Goal: Information Seeking & Learning: Learn about a topic

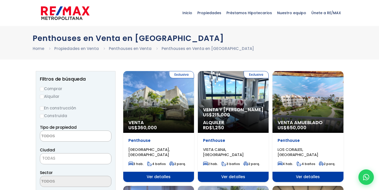
select select
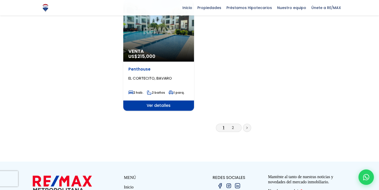
scroll to position [649, 0]
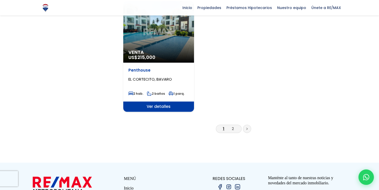
click at [246, 127] on icon at bounding box center [247, 128] width 2 height 3
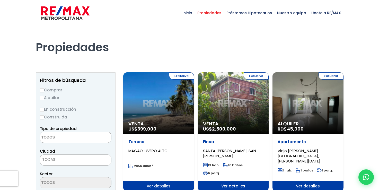
select select
click at [53, 90] on label "Comprar" at bounding box center [75, 90] width 71 height 6
click at [44, 90] on input "Comprar" at bounding box center [42, 90] width 4 height 4
radio input "true"
click at [52, 109] on label "En construcción" at bounding box center [75, 109] width 71 height 6
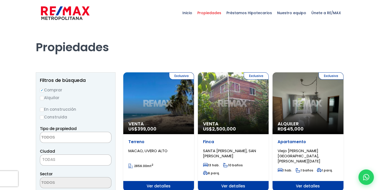
click at [0, 0] on input "En construcción" at bounding box center [0, 0] width 0 height 0
click at [41, 111] on input "En construcción" at bounding box center [42, 109] width 4 height 4
radio input "true"
click at [64, 138] on textarea "Search" at bounding box center [65, 137] width 50 height 11
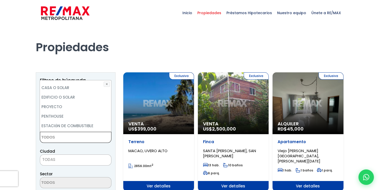
scroll to position [101, 0]
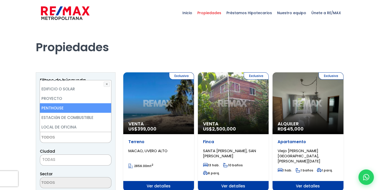
click at [61, 108] on li "PENTHOUSE" at bounding box center [75, 108] width 71 height 10
select select "penthouse"
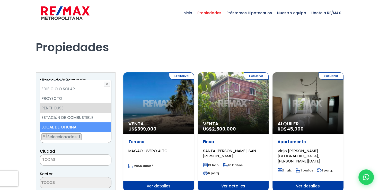
click at [74, 157] on span "TODAS" at bounding box center [75, 159] width 71 height 7
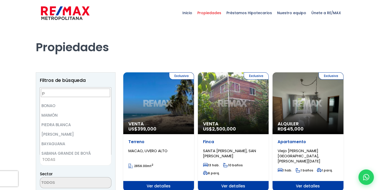
scroll to position [0, 0]
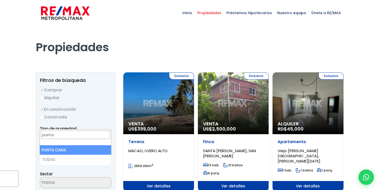
type input "punta"
select select "434"
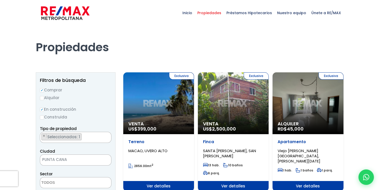
click at [84, 137] on ul "× Seleccionados: 1" at bounding box center [72, 137] width 65 height 11
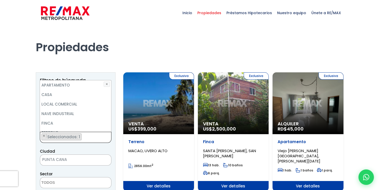
scroll to position [101, 0]
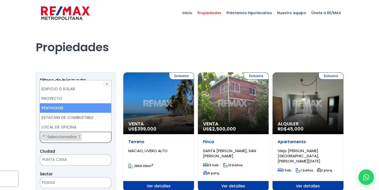
click at [69, 106] on li "PENTHOUSE" at bounding box center [75, 108] width 71 height 10
click at [59, 105] on li "PENTHOUSE" at bounding box center [75, 108] width 71 height 10
select select "penthouse"
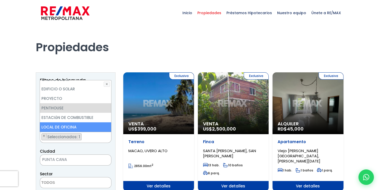
click at [67, 181] on textarea "Search" at bounding box center [65, 182] width 50 height 11
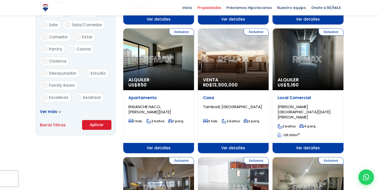
scroll to position [290, 0]
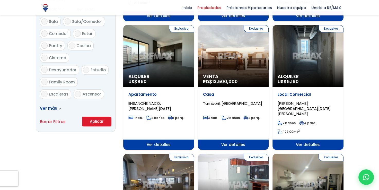
click at [94, 119] on button "Aplicar" at bounding box center [96, 121] width 29 height 10
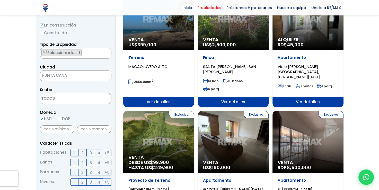
scroll to position [71, 0]
